Goal: Answer question/provide support

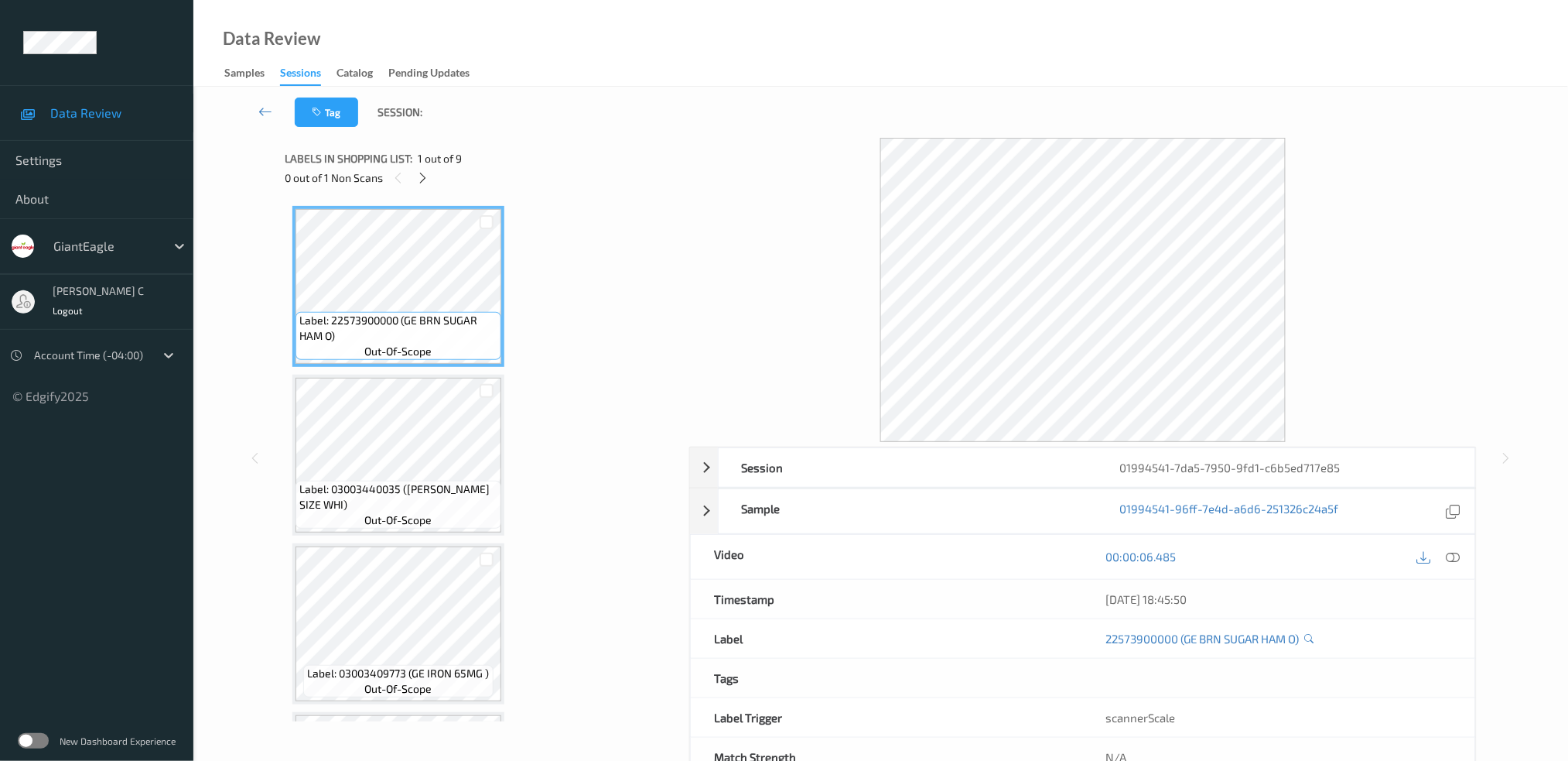
click at [421, 171] on icon at bounding box center [423, 178] width 13 height 14
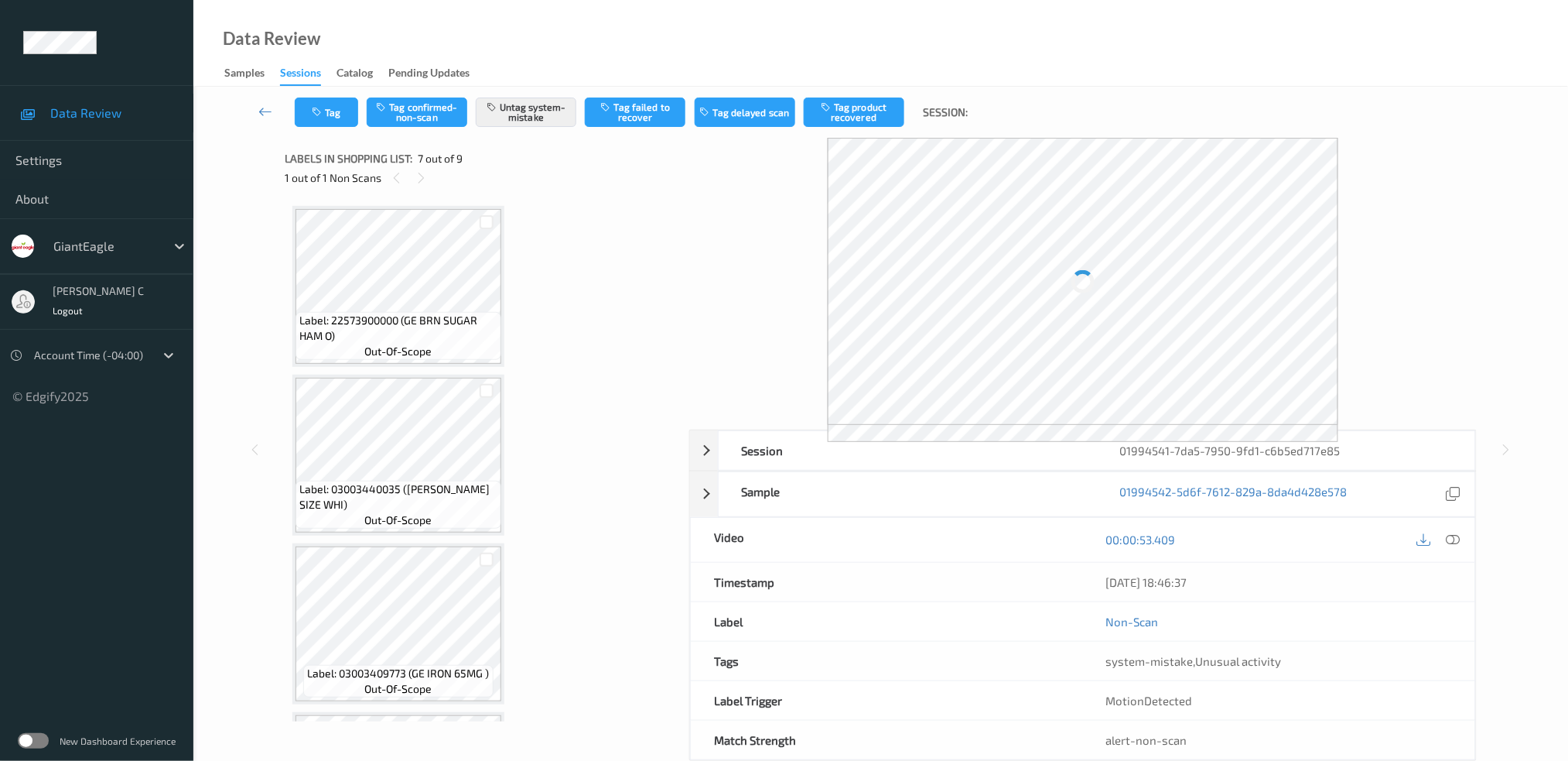
scroll to position [845, 0]
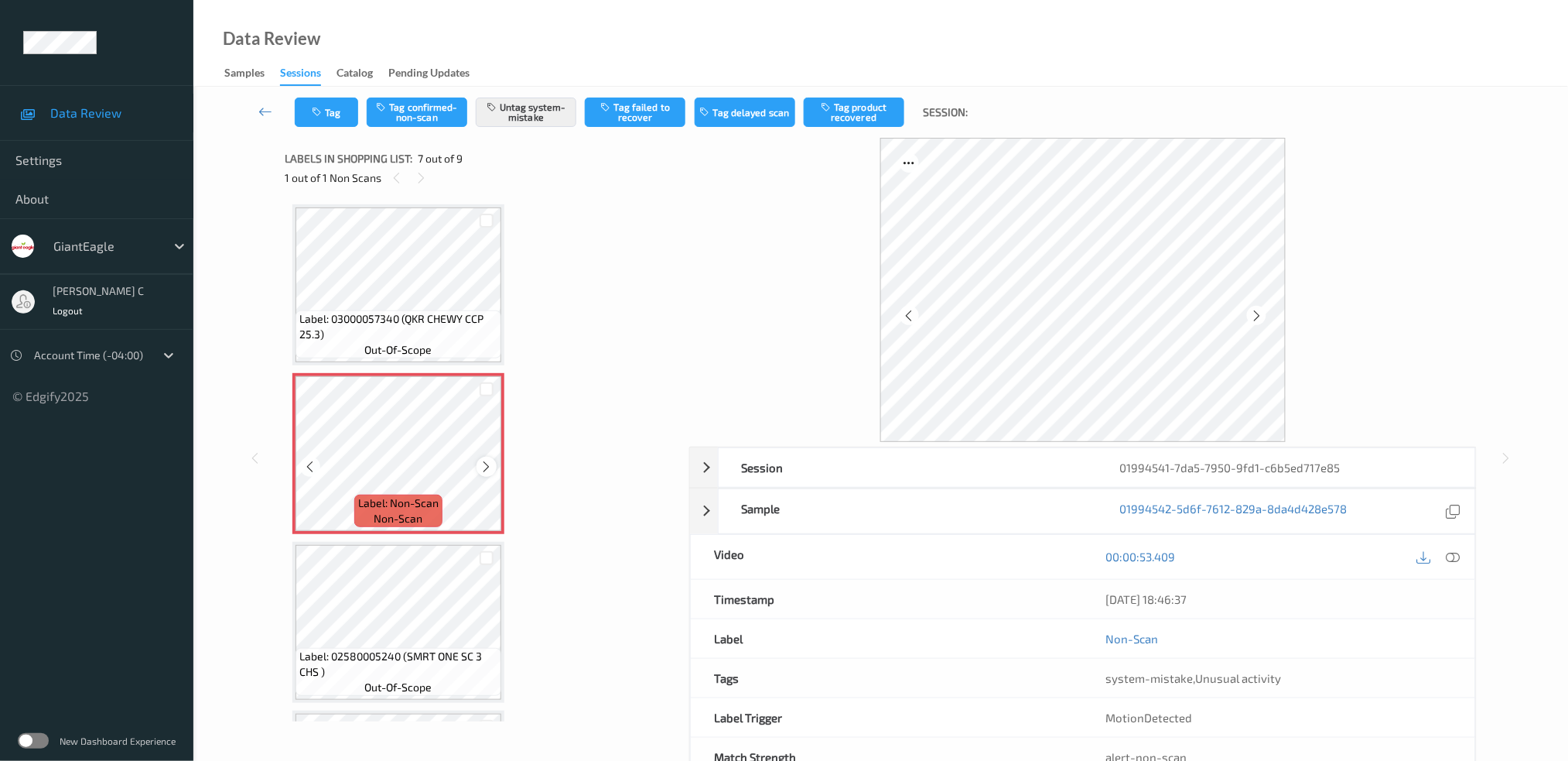
click at [482, 460] on icon at bounding box center [487, 466] width 13 height 14
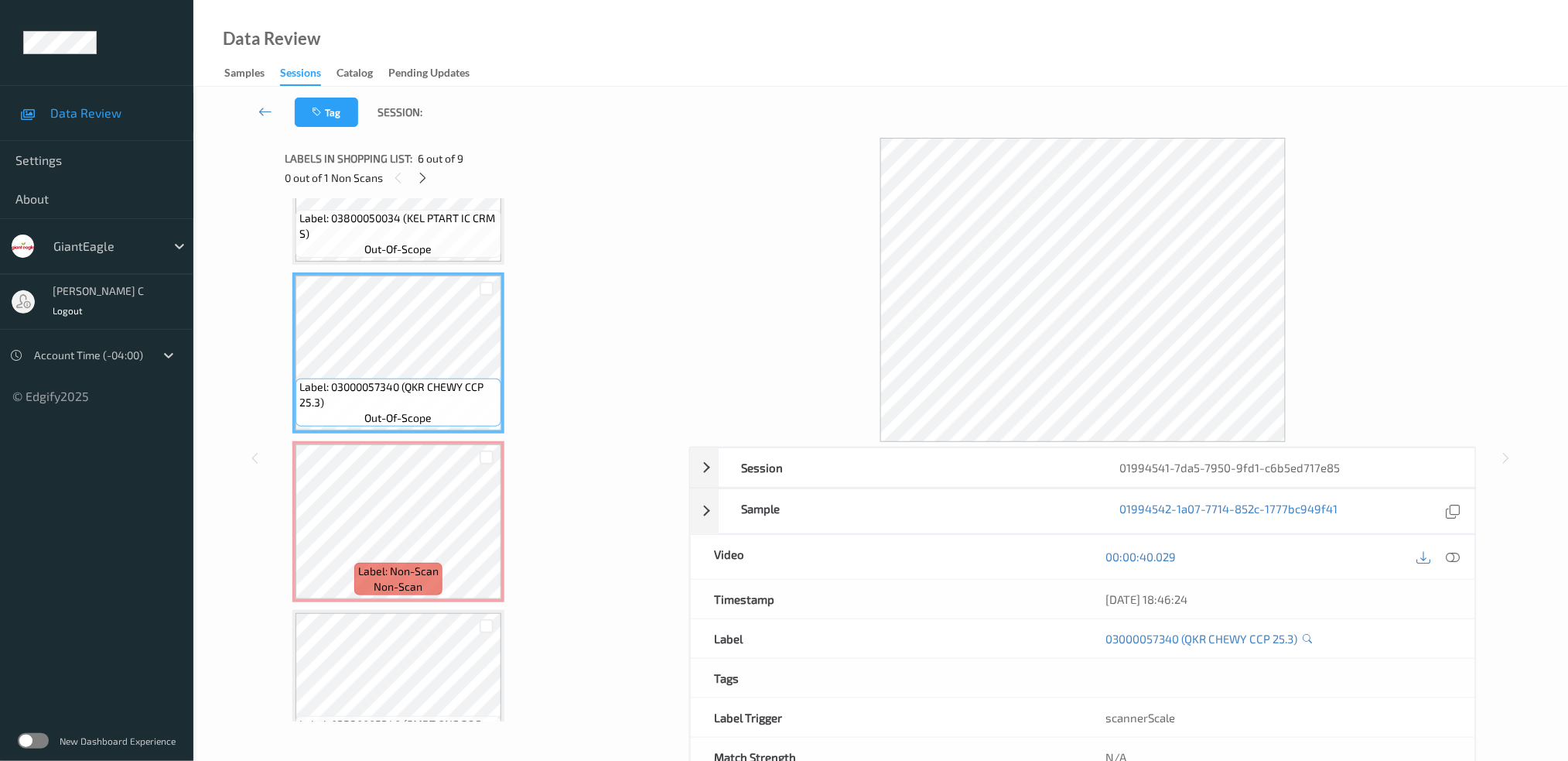
scroll to position [742, 0]
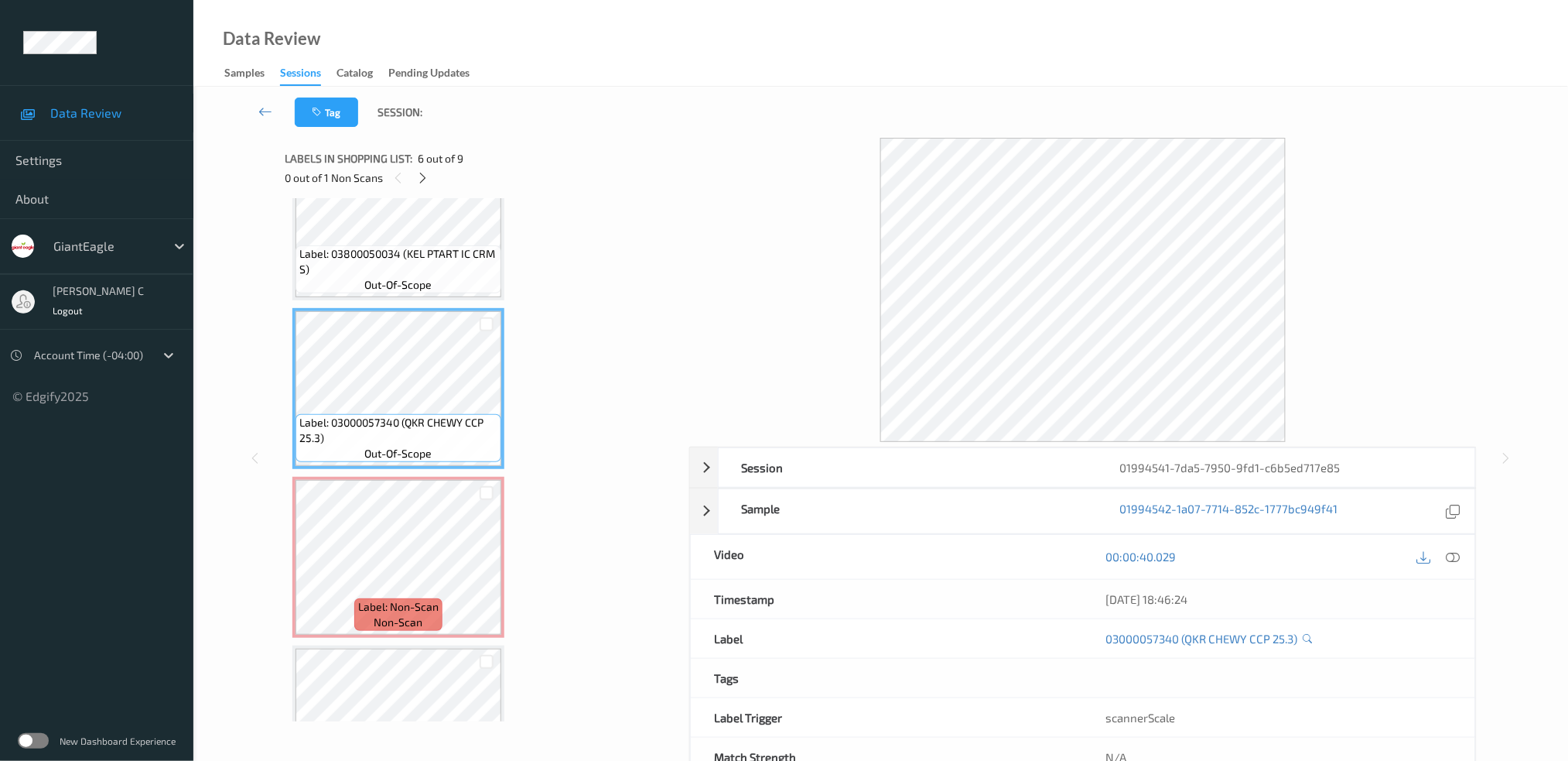
click at [434, 308] on div "Label: 03000057340 (QKR CHEWY CCP 25.3) out-of-scope" at bounding box center [398, 389] width 212 height 161
click at [438, 273] on div "Label: 03800050034 (KEL PTART IC CRM S) out-of-scope" at bounding box center [398, 270] width 206 height 48
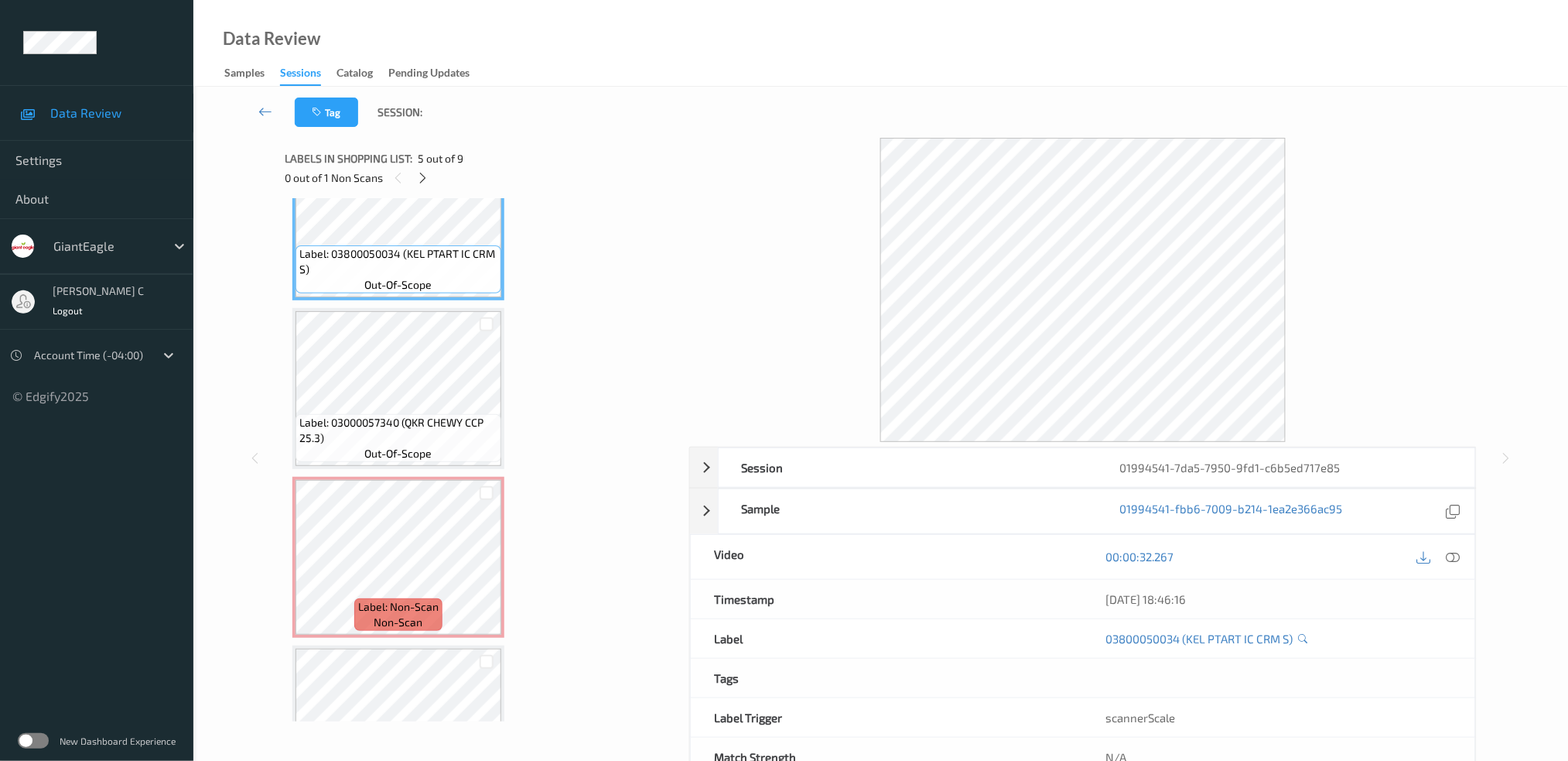
drag, startPoint x: 1450, startPoint y: 557, endPoint x: 1416, endPoint y: 570, distance: 36.4
click at [1450, 557] on icon at bounding box center [1453, 557] width 14 height 14
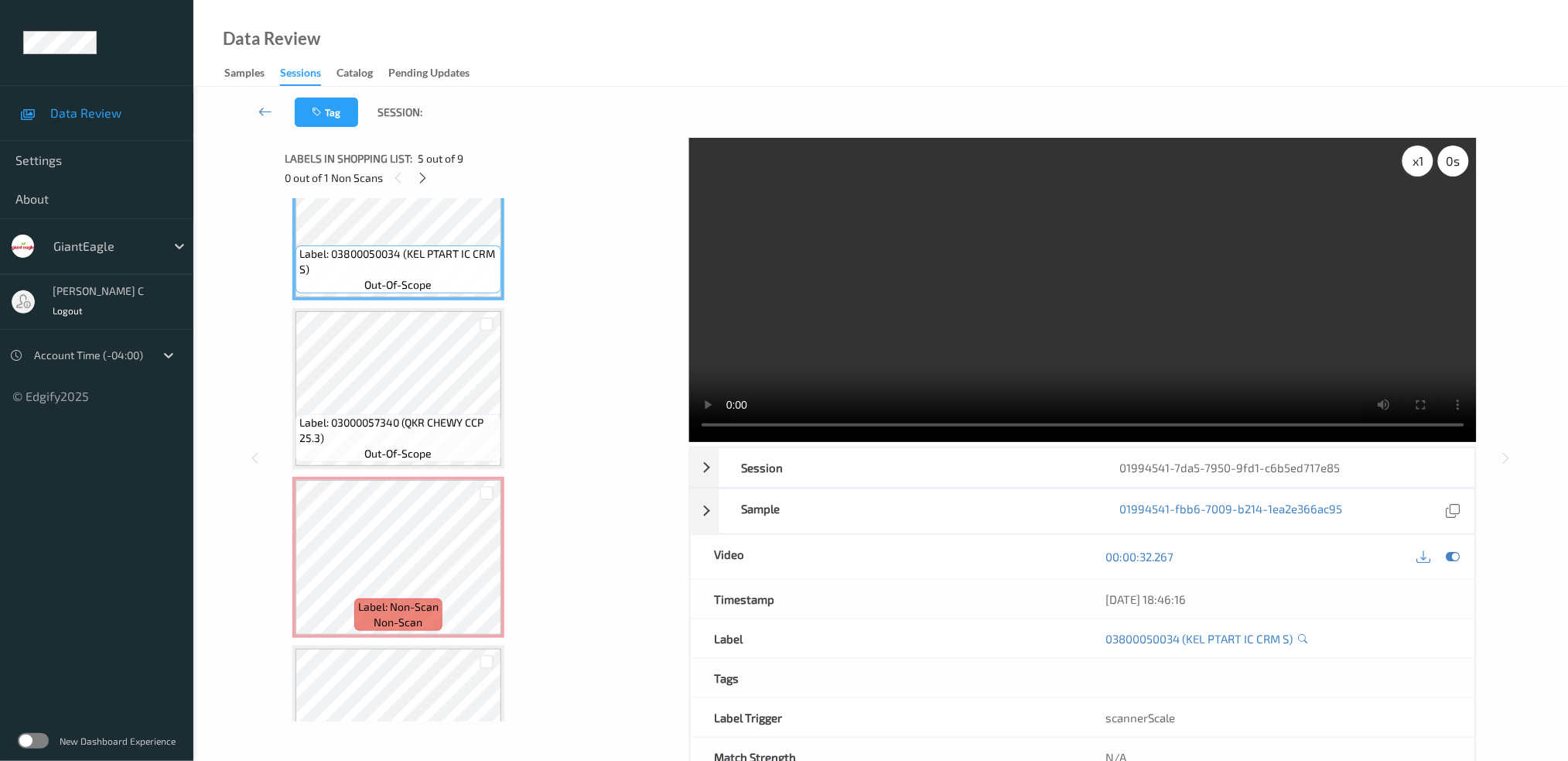
click at [1414, 165] on div "x 1" at bounding box center [1417, 161] width 31 height 31
click at [1414, 165] on div "x 2" at bounding box center [1417, 161] width 31 height 31
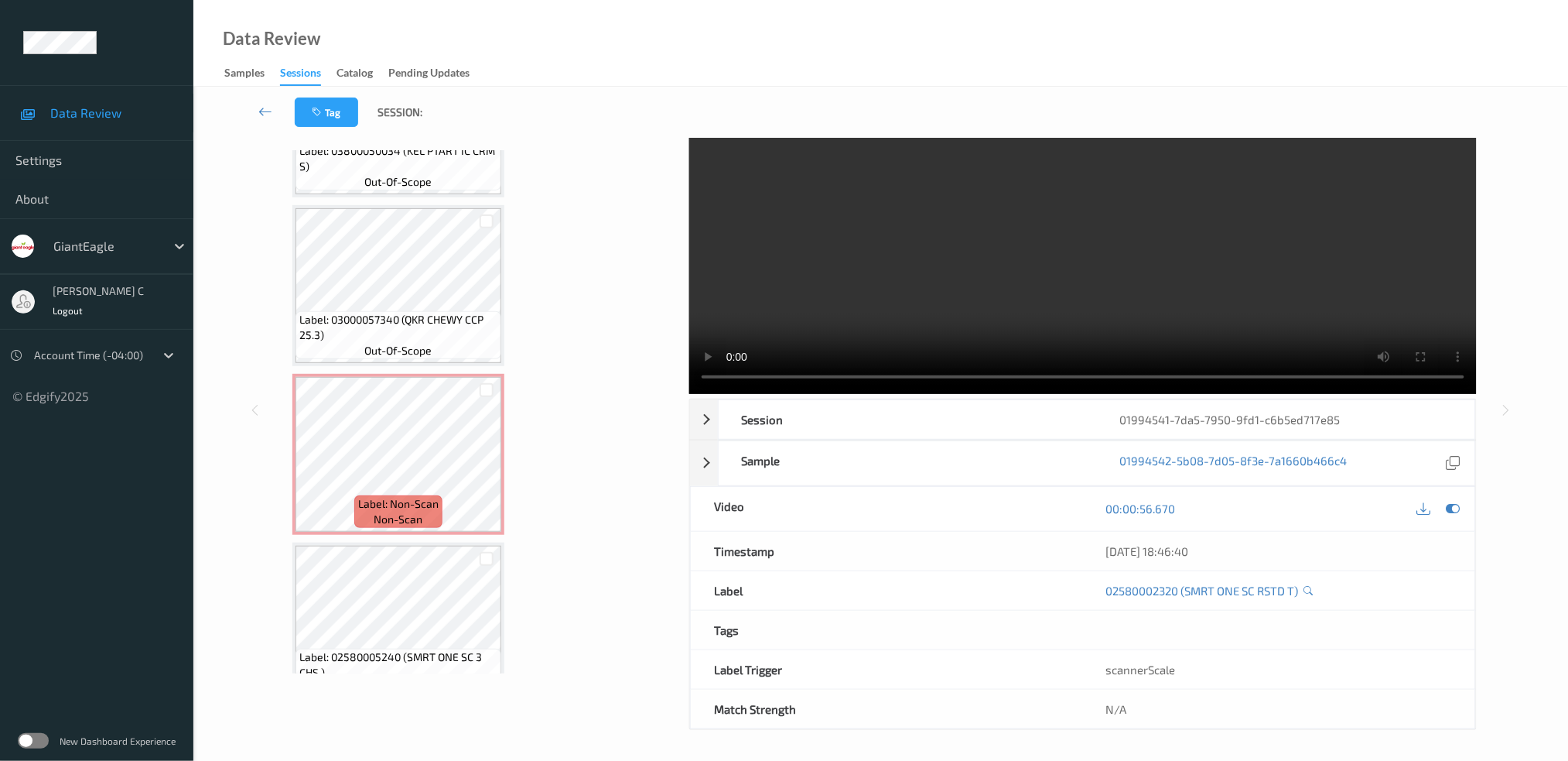
scroll to position [785, 0]
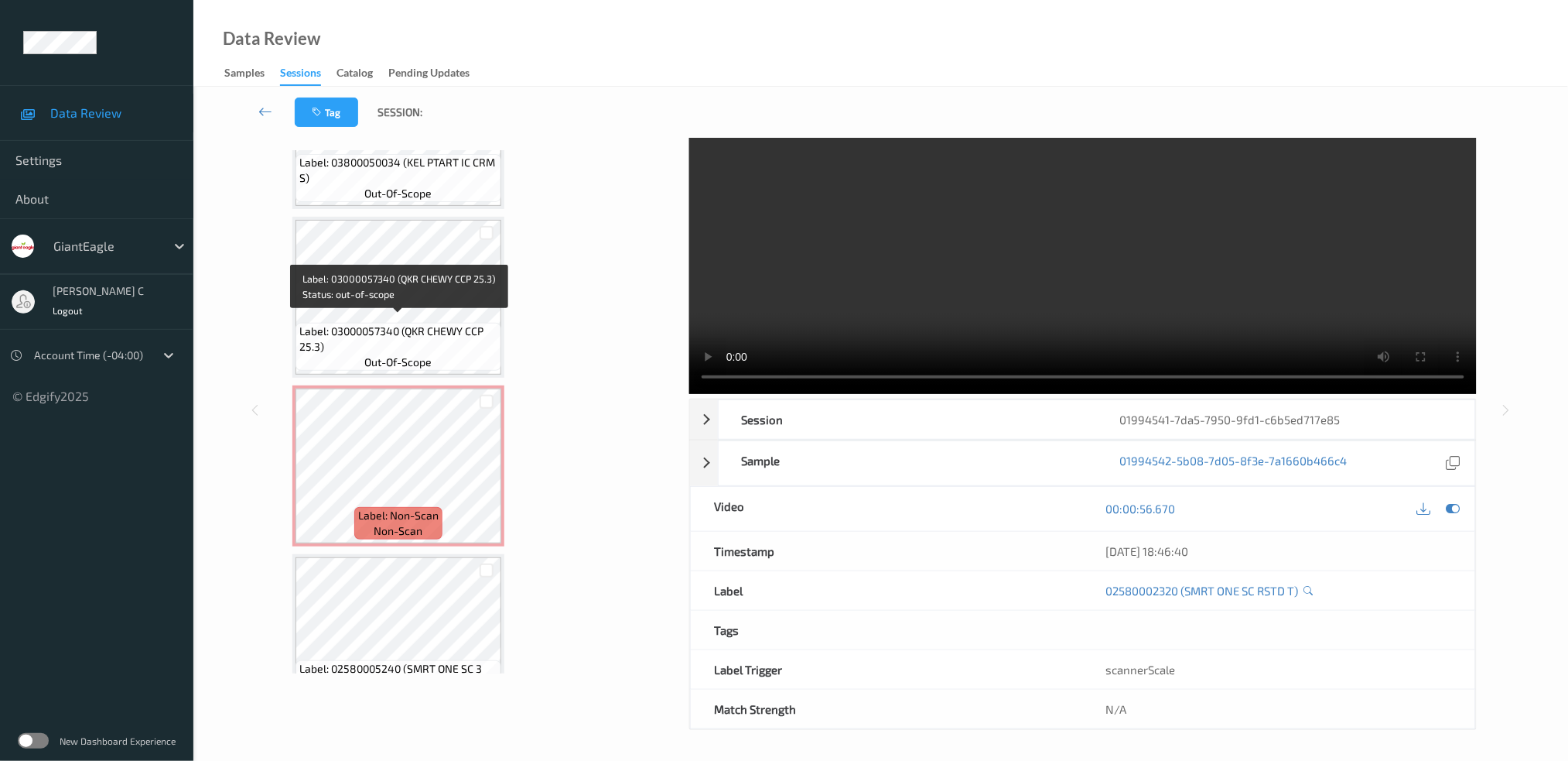
click at [438, 333] on span "Label: 03000057340 (QKR CHEWY CCP 25.3)" at bounding box center [398, 339] width 198 height 31
